Goal: Use online tool/utility: Use online tool/utility

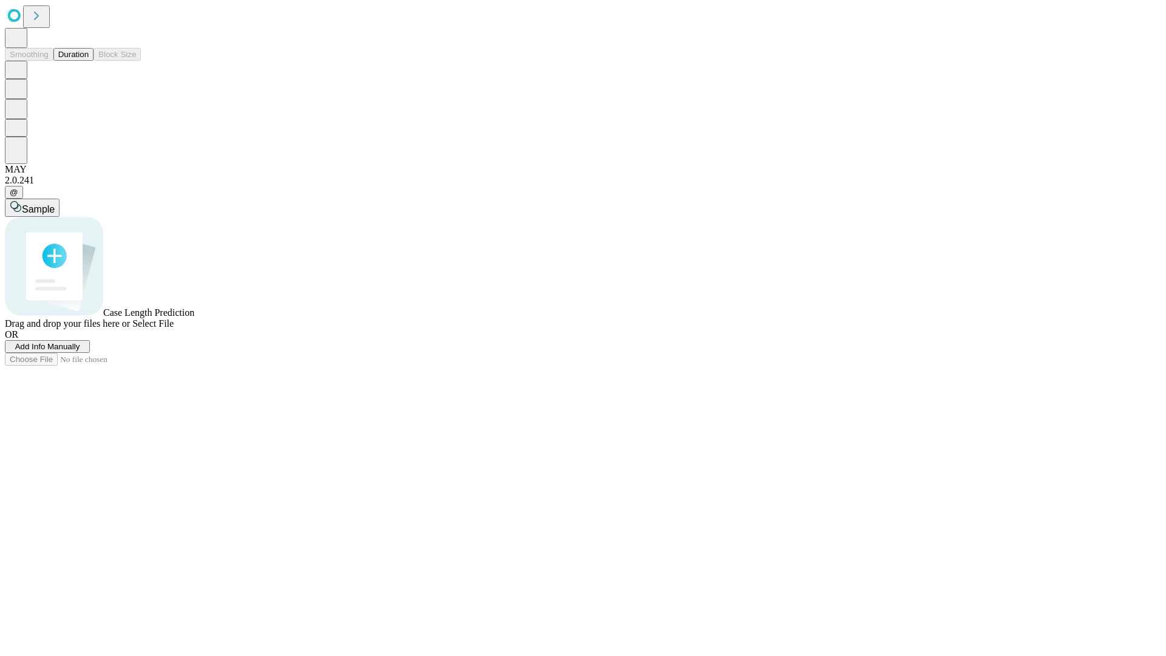
click at [89, 61] on button "Duration" at bounding box center [73, 54] width 40 height 13
click at [55, 204] on span "Sample" at bounding box center [38, 209] width 33 height 10
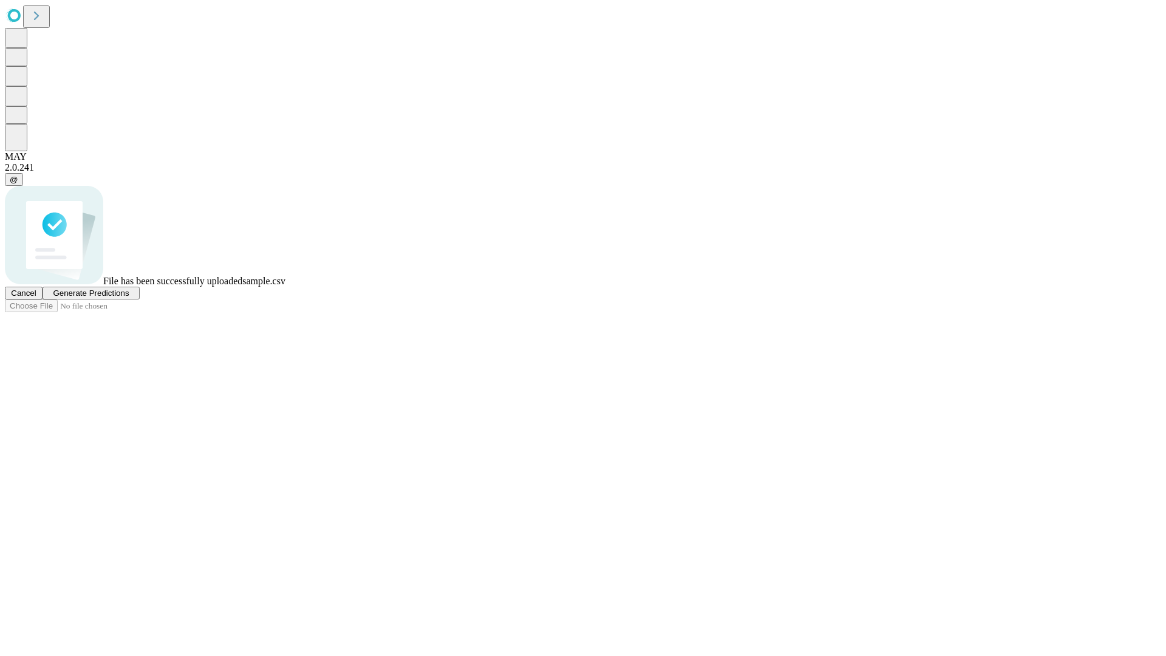
click at [129, 298] on span "Generate Predictions" at bounding box center [91, 292] width 76 height 9
